Goal: Find specific page/section: Find specific page/section

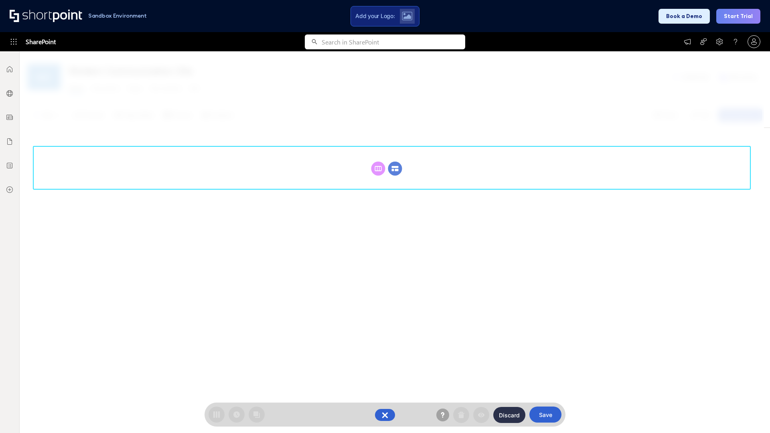
click at [395, 168] on circle at bounding box center [395, 169] width 14 height 14
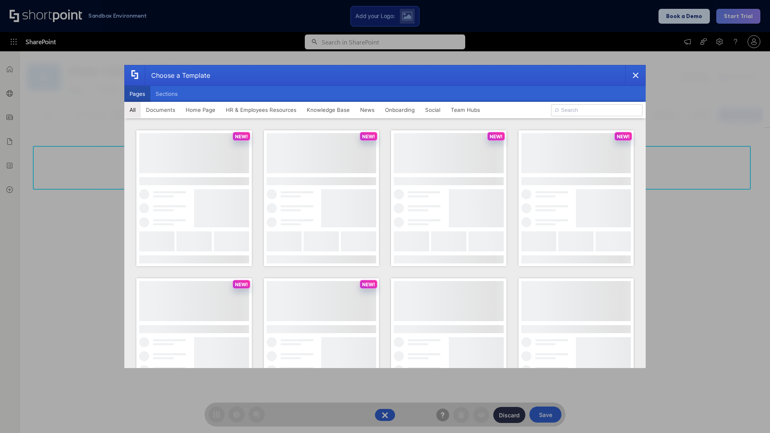
click at [137, 94] on button "Pages" at bounding box center [137, 94] width 26 height 16
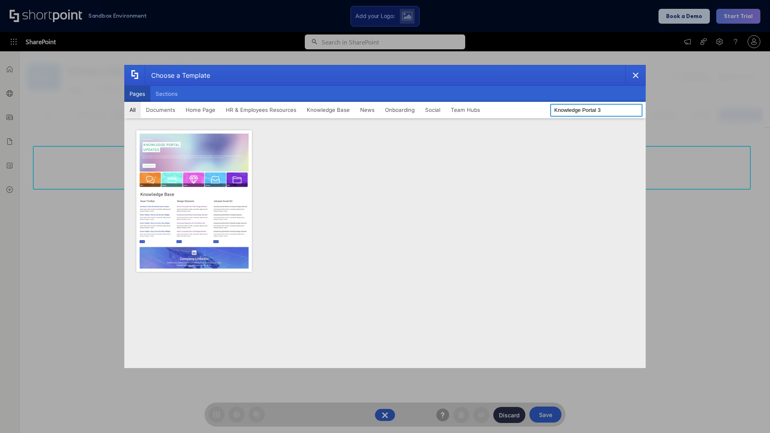
type input "Knowledge Portal 3"
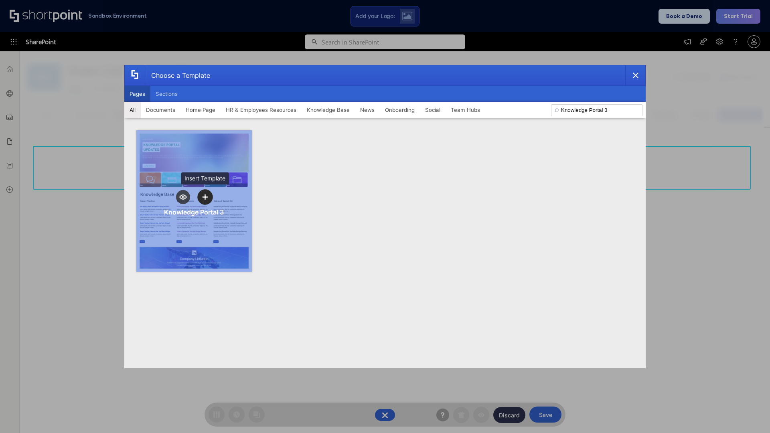
click at [205, 197] on icon "template selector" at bounding box center [205, 197] width 6 height 6
